Goal: Information Seeking & Learning: Learn about a topic

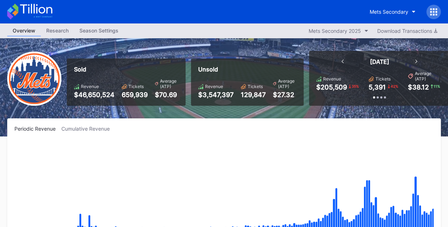
scroll to position [1573, 0]
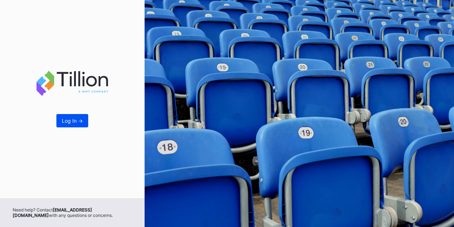
click at [69, 117] on button "Log In ->" at bounding box center [72, 120] width 32 height 13
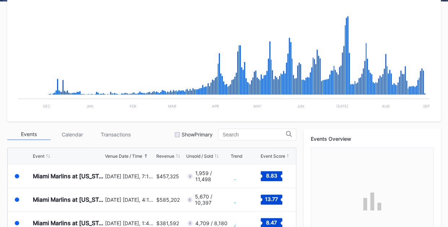
scroll to position [18, 0]
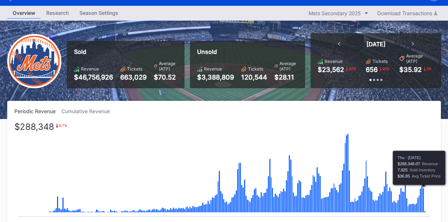
click at [423, 193] on icon "Chart title" at bounding box center [423, 200] width 1 height 25
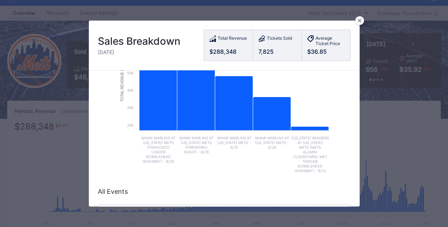
scroll to position [0, 0]
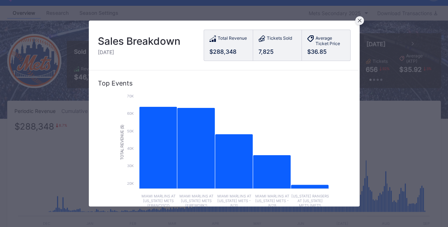
click at [360, 19] on icon at bounding box center [360, 21] width 4 height 4
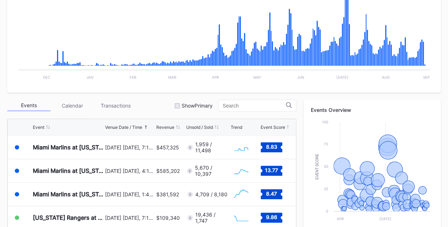
scroll to position [165, 0]
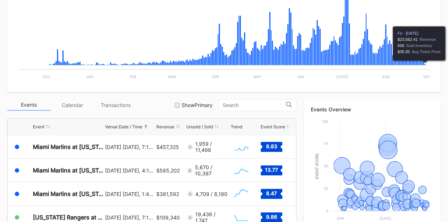
click at [425, 64] on icon "Chart title" at bounding box center [424, 65] width 1 height 2
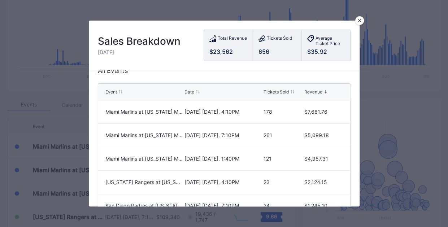
scroll to position [56, 0]
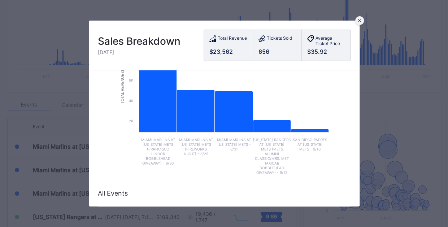
click at [358, 18] on div at bounding box center [359, 20] width 9 height 9
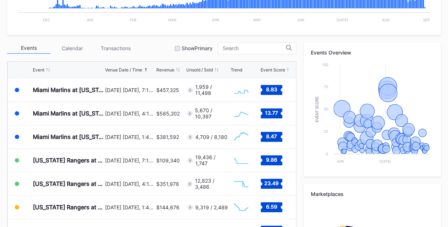
scroll to position [228, 0]
